Goal: Task Accomplishment & Management: Use online tool/utility

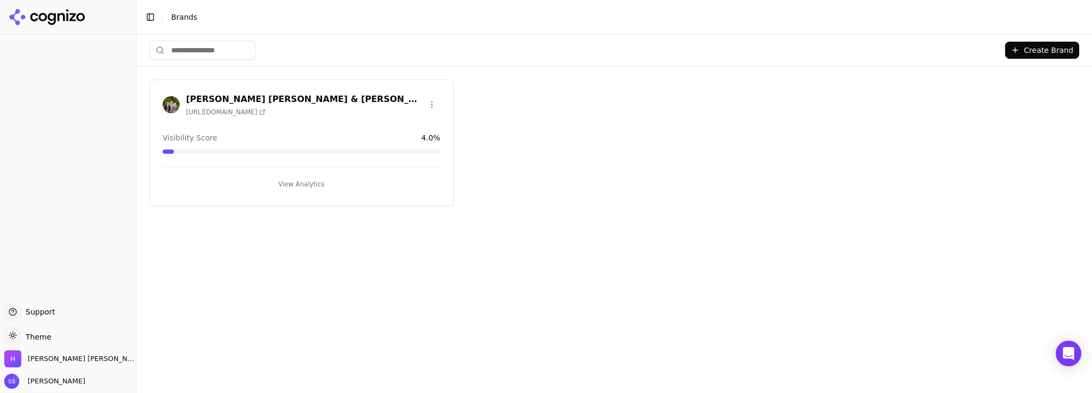
click at [234, 177] on button "View Analytics" at bounding box center [302, 183] width 278 height 17
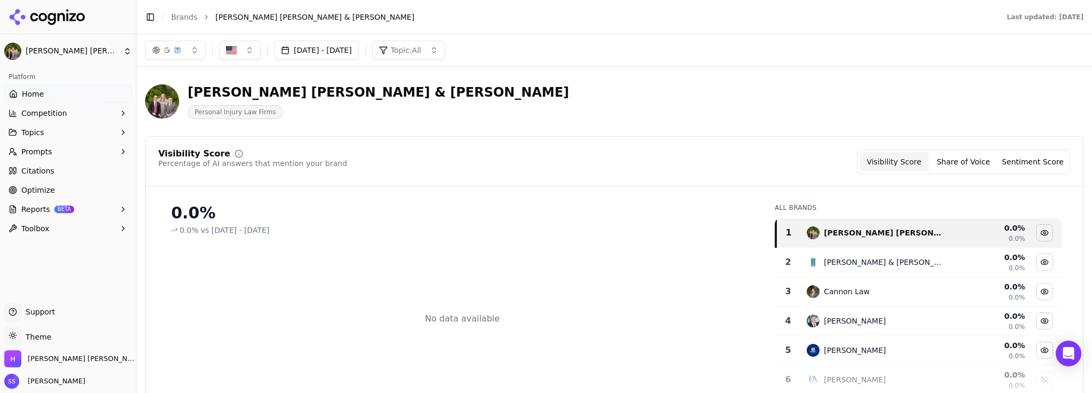
click at [354, 50] on button "[DATE] - [DATE]" at bounding box center [316, 50] width 85 height 19
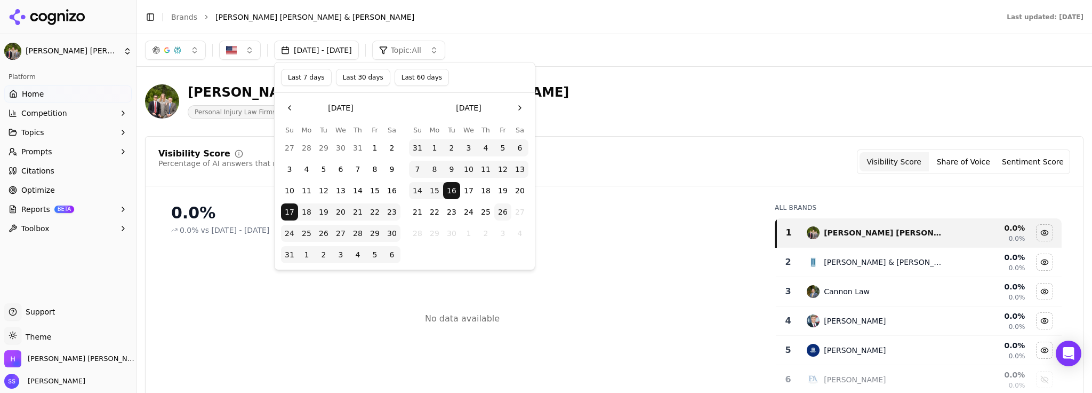
click at [453, 188] on button "16" at bounding box center [451, 190] width 17 height 17
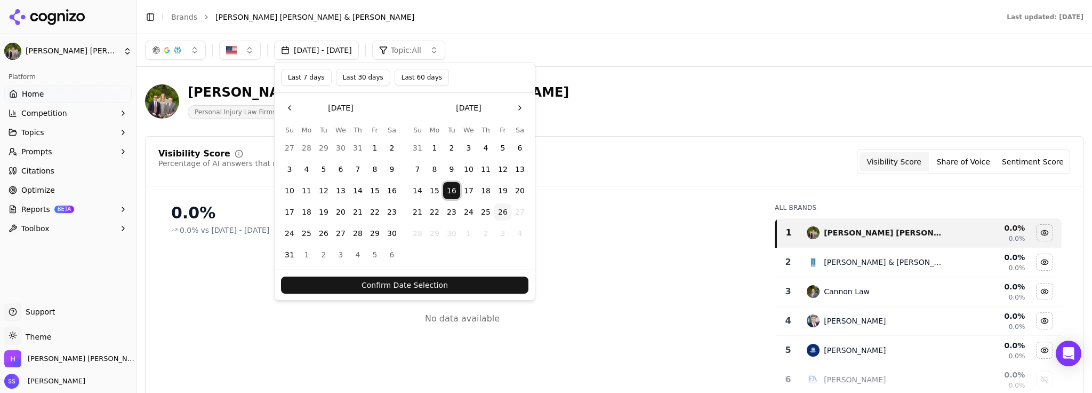
click at [500, 211] on button "26" at bounding box center [502, 211] width 17 height 17
click at [466, 279] on button "Confirm Date Selection" at bounding box center [404, 284] width 247 height 17
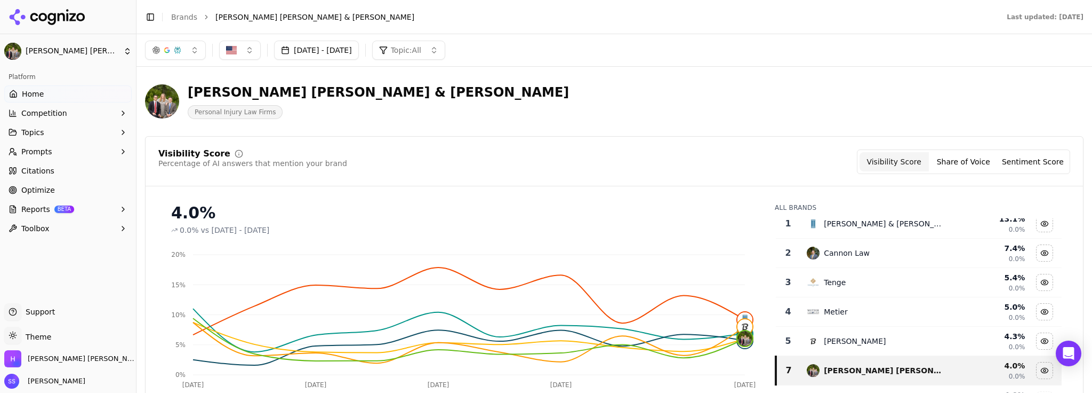
scroll to position [9, 0]
click at [125, 129] on icon "button" at bounding box center [123, 132] width 9 height 9
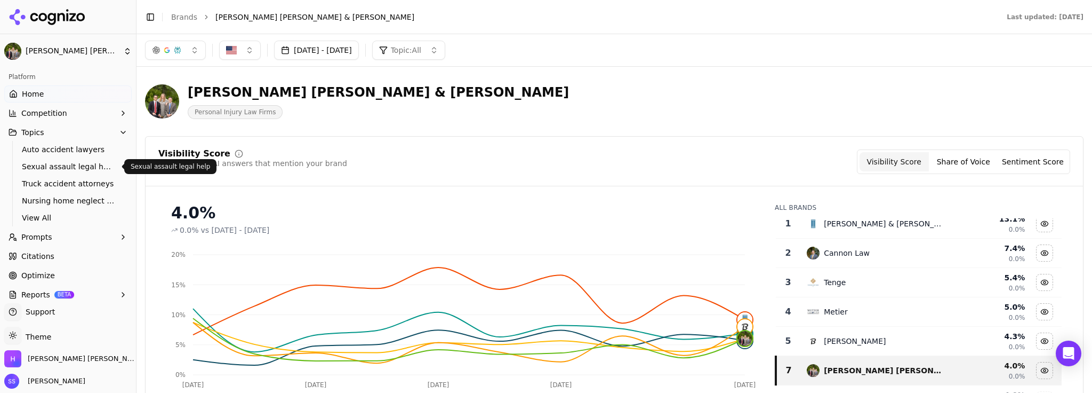
click at [99, 168] on span "Sexual assault legal help" at bounding box center [68, 166] width 93 height 11
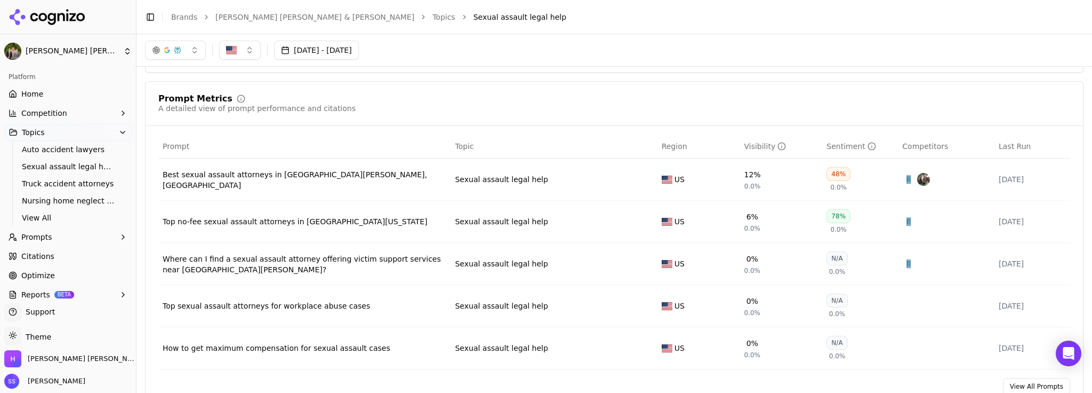
scroll to position [354, 0]
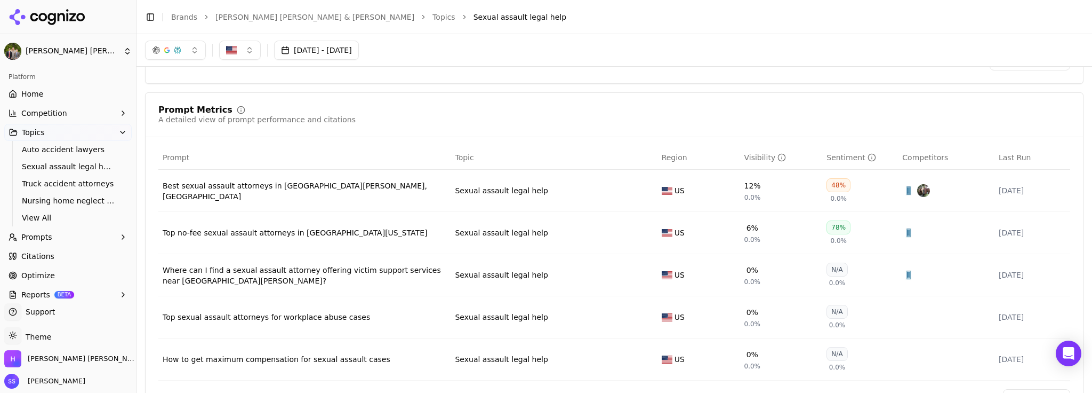
click at [326, 196] on div "Best sexual assault attorneys in [GEOGRAPHIC_DATA][PERSON_NAME], [GEOGRAPHIC_DA…" at bounding box center [305, 190] width 284 height 21
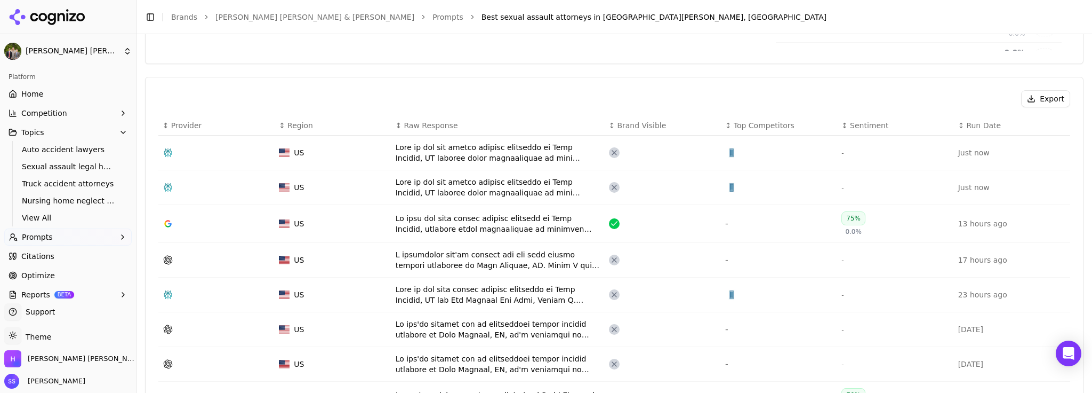
scroll to position [429, 0]
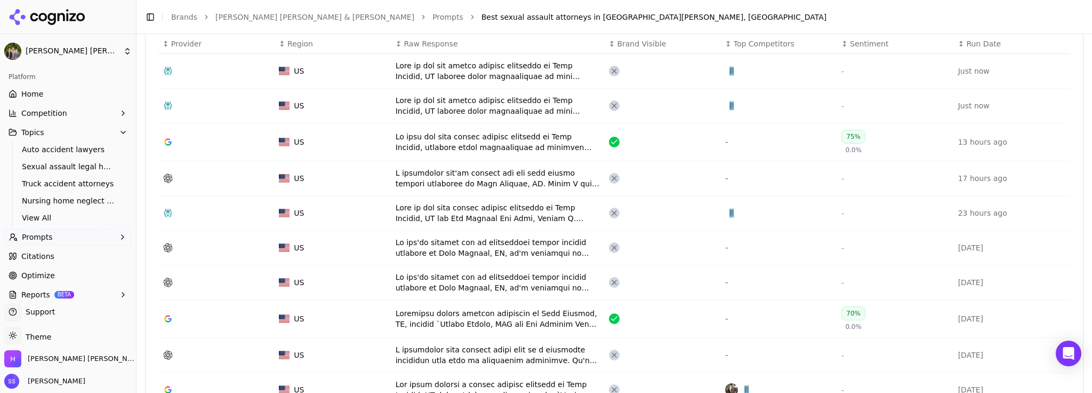
click at [120, 235] on icon "button" at bounding box center [122, 237] width 9 height 9
click at [66, 294] on link "Suggestions" at bounding box center [68, 288] width 101 height 15
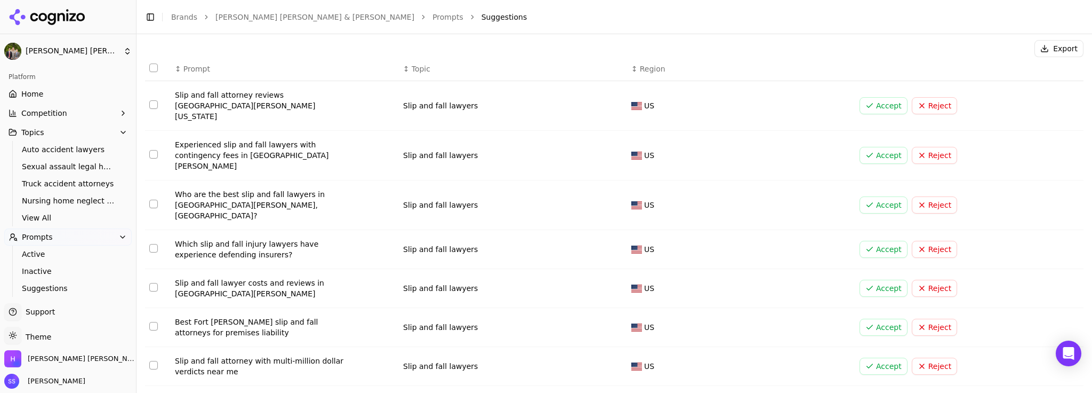
scroll to position [175, 0]
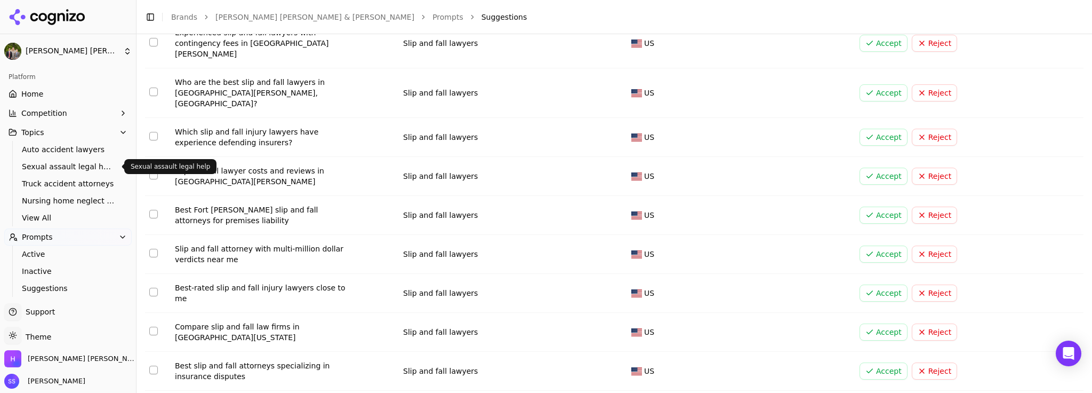
click at [66, 164] on span "Sexual assault legal help" at bounding box center [68, 166] width 93 height 11
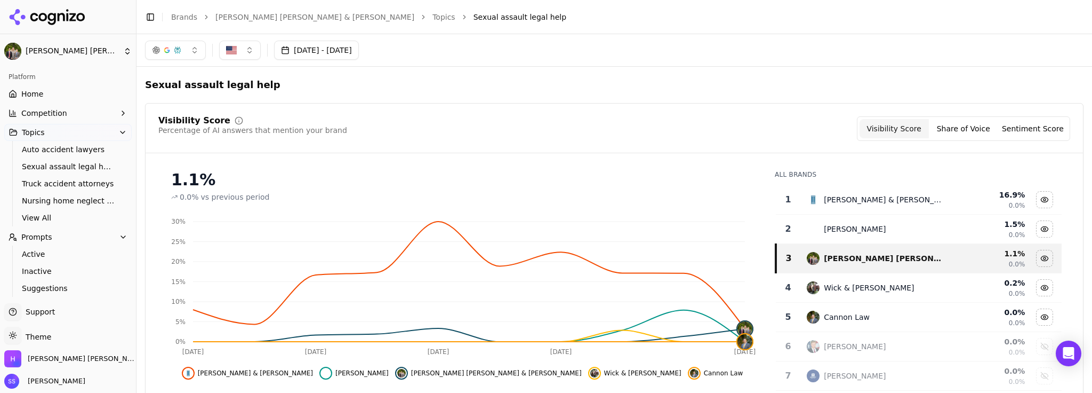
click at [123, 111] on icon "button" at bounding box center [123, 113] width 2 height 4
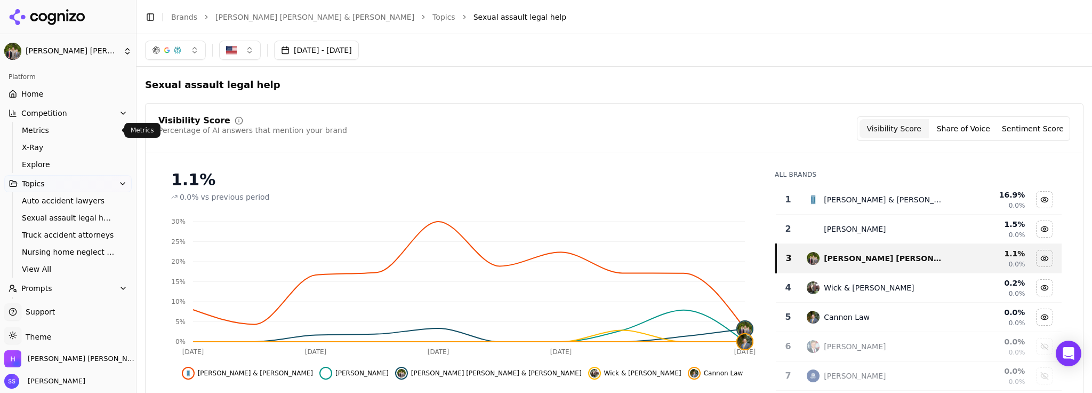
click at [102, 130] on span "Metrics" at bounding box center [68, 130] width 93 height 11
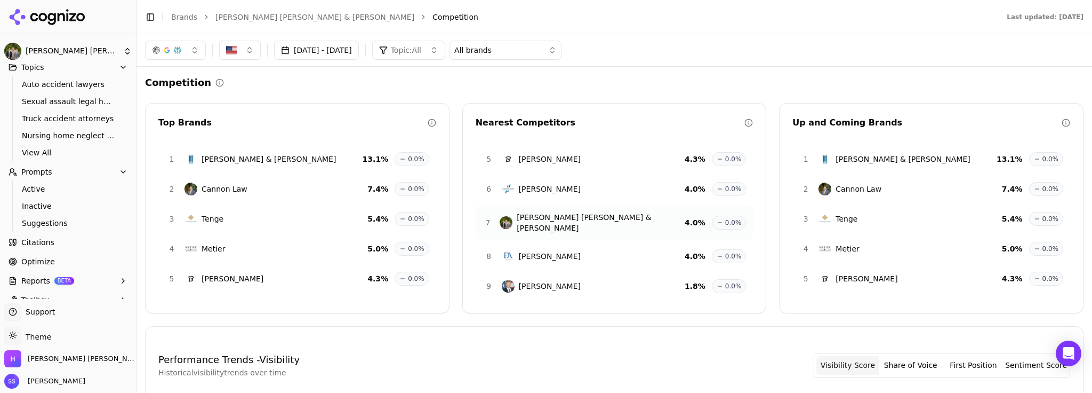
scroll to position [130, 0]
click at [53, 251] on link "Optimize" at bounding box center [67, 247] width 127 height 17
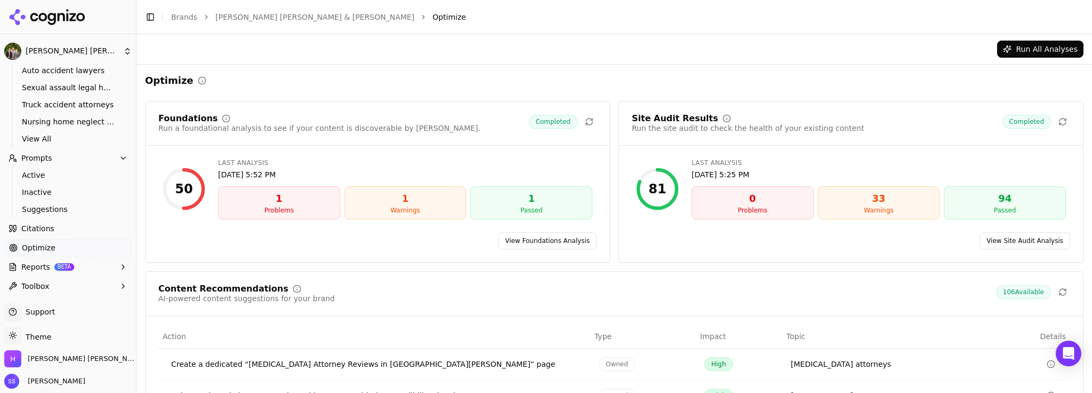
click at [1040, 53] on button "Run All Analyses" at bounding box center [1040, 49] width 86 height 17
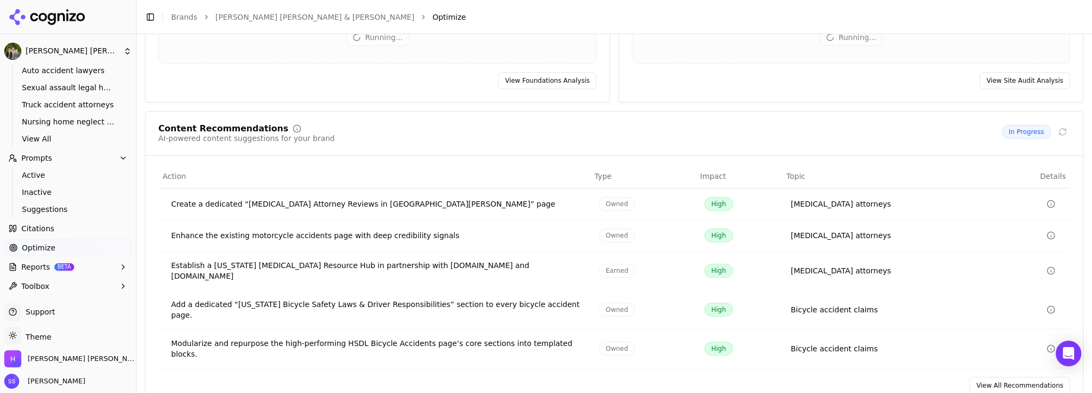
scroll to position [189, 0]
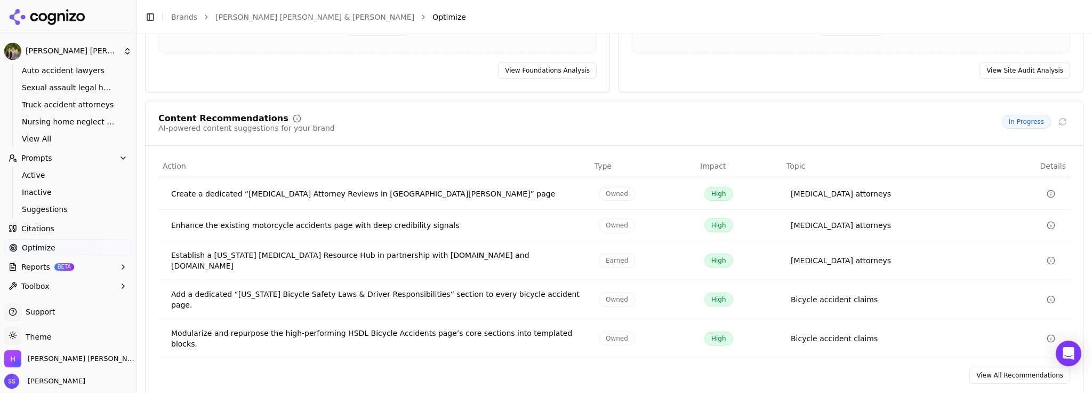
click at [1004, 366] on link "View All Recommendations" at bounding box center [1020, 374] width 101 height 17
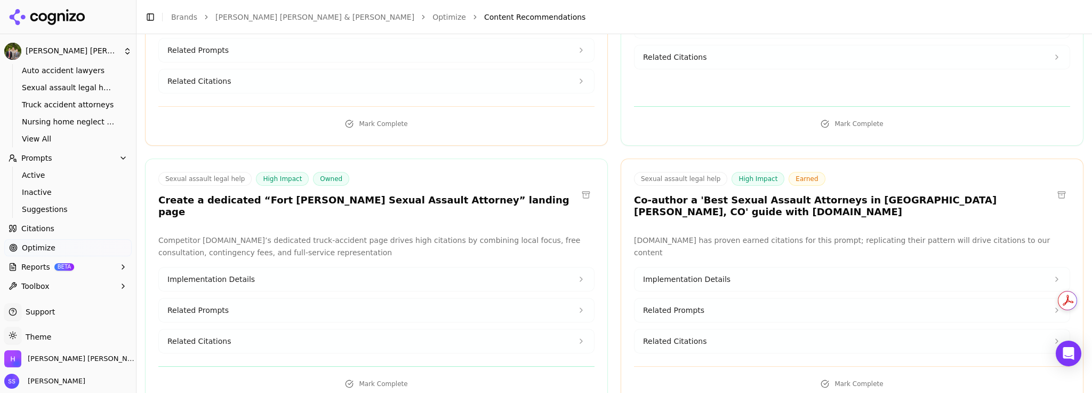
scroll to position [2165, 0]
click at [577, 304] on icon at bounding box center [581, 308] width 9 height 9
